Goal: Task Accomplishment & Management: Manage account settings

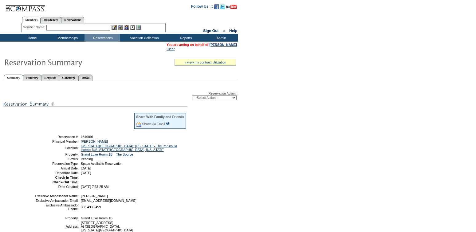
click at [196, 100] on select "-- Select Action -- Modify Reservation Dates Modify Reservation Cost Modify Occ…" at bounding box center [214, 97] width 45 height 5
select select "ConfirmRes"
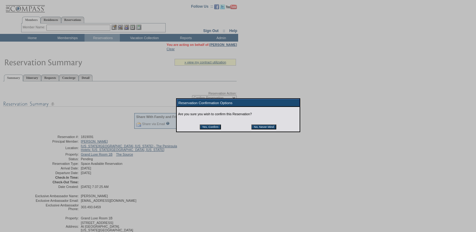
click at [208, 127] on input "Yes, Confirm" at bounding box center [210, 126] width 21 height 5
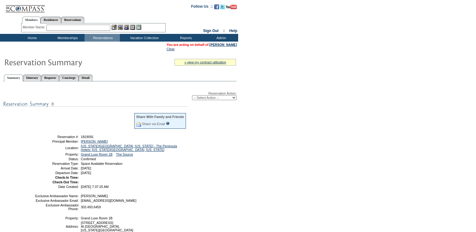
drag, startPoint x: 124, startPoint y: 174, endPoint x: 47, endPoint y: 136, distance: 86.0
click at [47, 136] on tbody "Share With Family and Friends Share via Email Share Reservation Information Ple…" at bounding box center [111, 150] width 152 height 76
copy tbody "Reservation #: 1819091 Principal Member: [PERSON_NAME] Location: [US_STATE][GEO…"
click at [228, 44] on link "[PERSON_NAME]" at bounding box center [223, 45] width 27 height 4
